Goal: Information Seeking & Learning: Learn about a topic

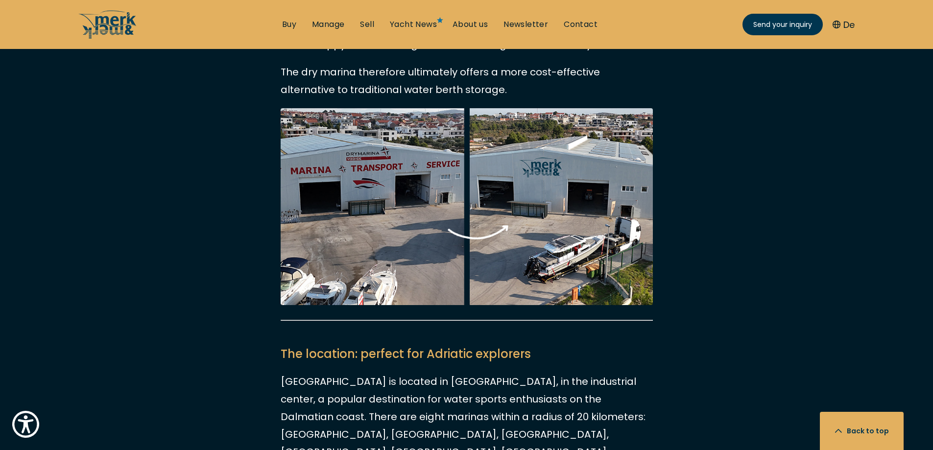
scroll to position [881, 0]
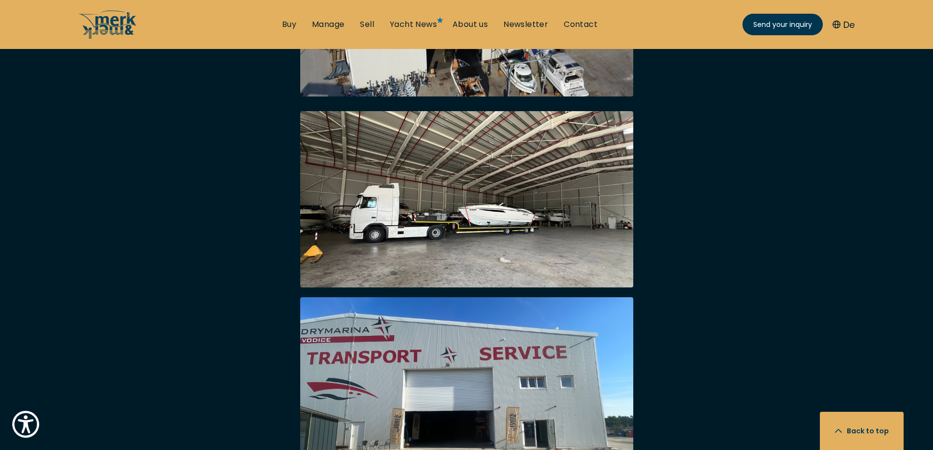
scroll to position [2399, 0]
